Goal: Task Accomplishment & Management: Manage account settings

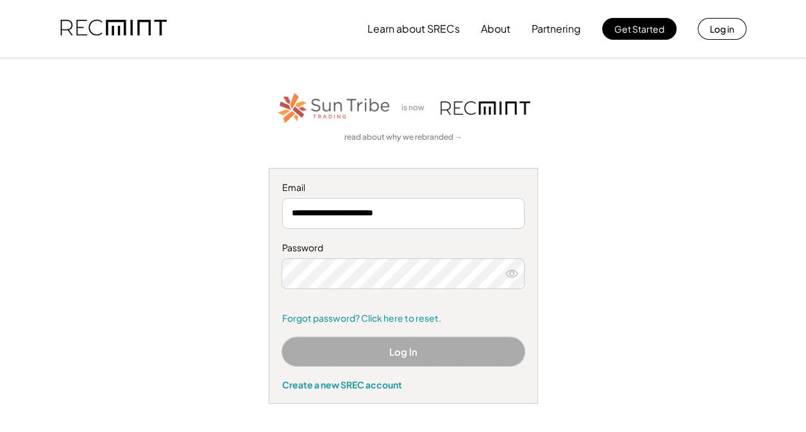
click at [440, 345] on button "Log In" at bounding box center [403, 351] width 242 height 29
click at [510, 272] on icon at bounding box center [511, 273] width 13 height 13
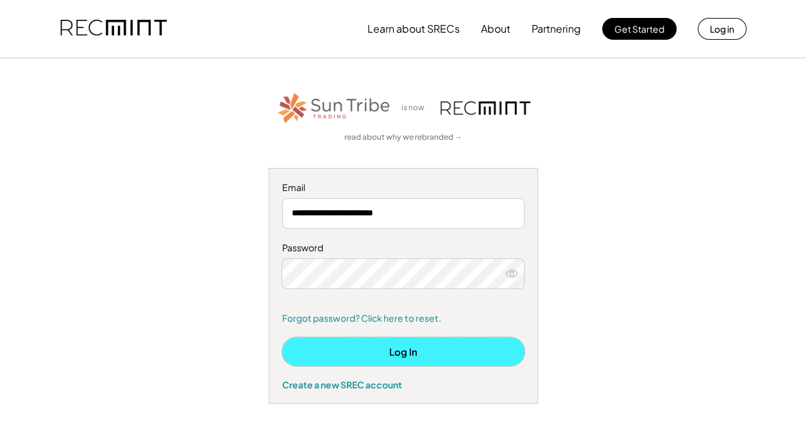
click at [420, 347] on button "Log In" at bounding box center [403, 351] width 242 height 29
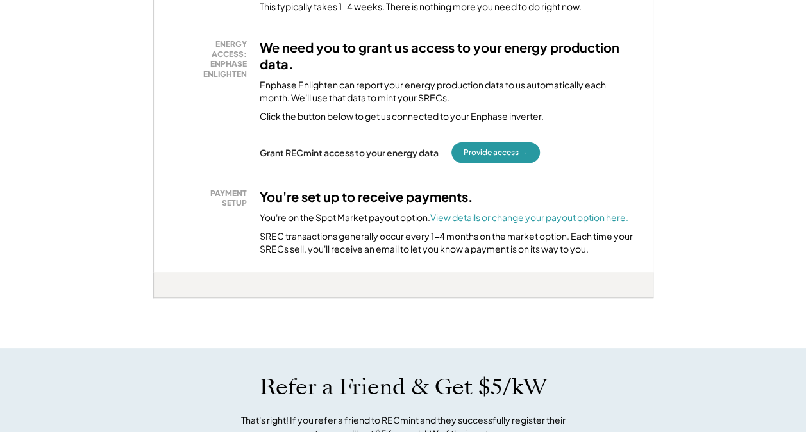
scroll to position [318, 0]
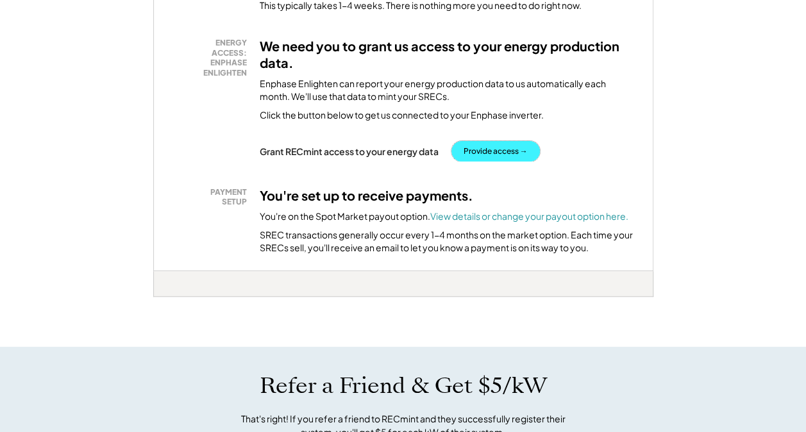
click at [513, 146] on button "Provide access →" at bounding box center [495, 151] width 88 height 21
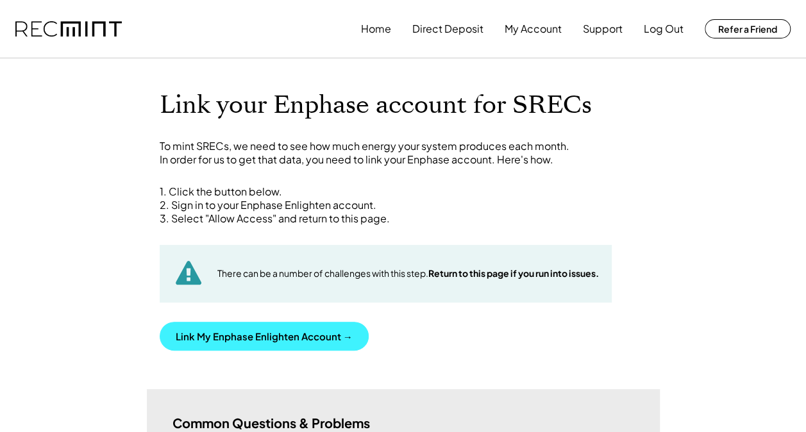
click at [326, 332] on button "Link My Enphase Enlighten Account →" at bounding box center [264, 336] width 209 height 29
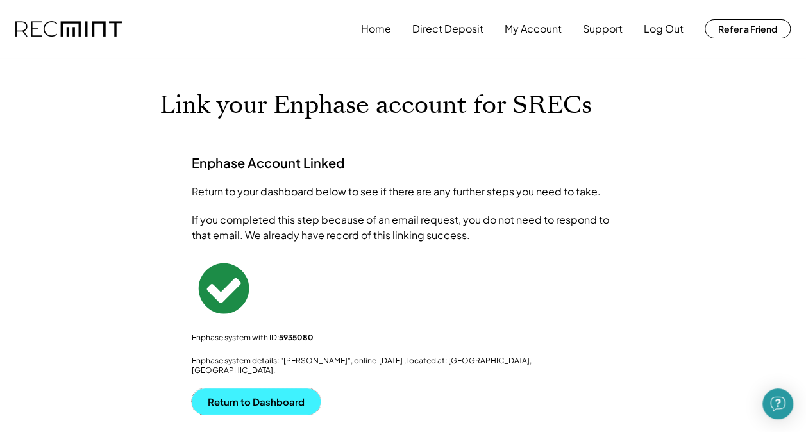
click at [294, 388] on button "Return to Dashboard" at bounding box center [256, 401] width 129 height 26
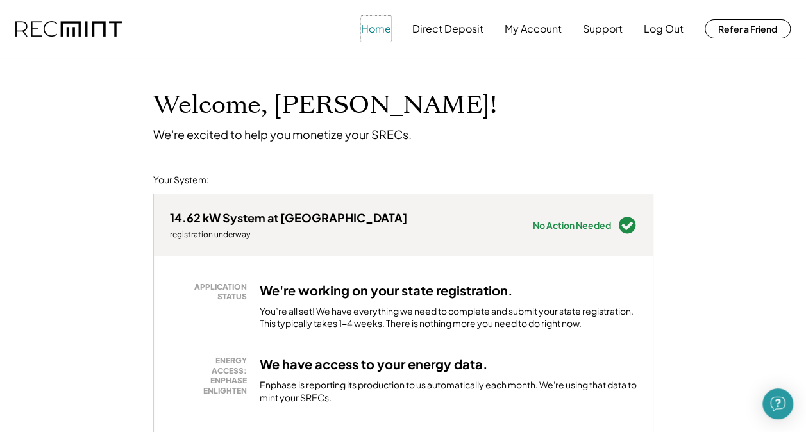
click at [382, 31] on button "Home" at bounding box center [376, 29] width 30 height 26
click at [383, 26] on button "Home" at bounding box center [376, 29] width 30 height 26
click at [662, 24] on button "Log Out" at bounding box center [664, 29] width 40 height 26
